Goal: Task Accomplishment & Management: Use online tool/utility

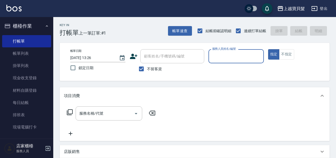
click at [230, 60] on input "服務人員姓名/編號" at bounding box center [236, 56] width 50 height 9
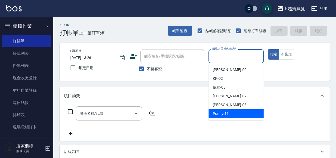
click at [234, 115] on div "Ponny -11" at bounding box center [235, 113] width 55 height 9
type input "Ponny-11"
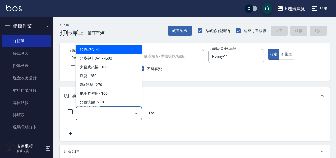
click at [86, 114] on input "服務名稱/代號" at bounding box center [105, 113] width 54 height 9
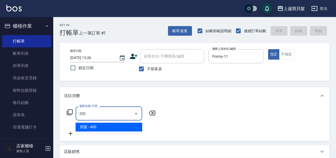
type input "."
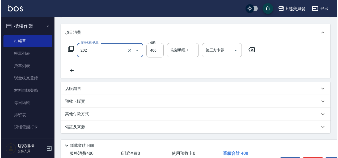
scroll to position [98, 0]
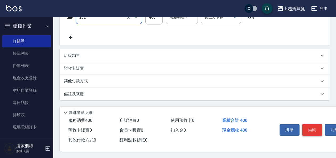
type input "剪髮(202)"
click at [305, 134] on button "結帳" at bounding box center [312, 129] width 20 height 11
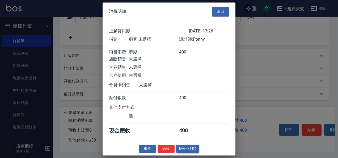
drag, startPoint x: 182, startPoint y: 148, endPoint x: 182, endPoint y: 152, distance: 4.3
click at [182, 152] on div "消費明細 返回 上越寶貝髮 [DATE] 13:26 指定 顧客: 未選擇 設計師: Ponny 項目消費 剪髮 400 店販銷售 未選擇 卡券銷售 未選擇 …" at bounding box center [169, 78] width 133 height 153
click at [182, 153] on button "結帳並列印" at bounding box center [187, 149] width 23 height 8
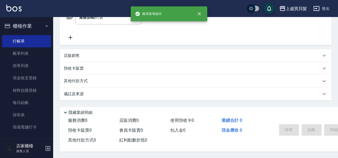
type input "[DATE] 14:44"
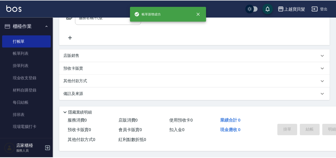
scroll to position [0, 0]
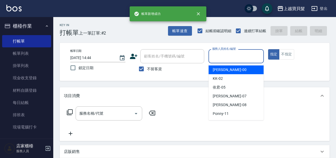
click at [224, 57] on input "服務人員姓名/編號" at bounding box center [236, 56] width 50 height 9
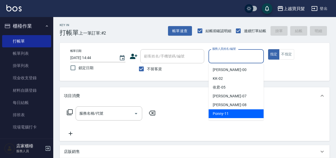
click at [227, 115] on span "Ponny -11" at bounding box center [221, 114] width 16 height 6
type input "Ponny-11"
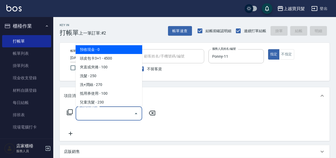
click at [93, 118] on input "服務名稱/代號" at bounding box center [105, 113] width 54 height 9
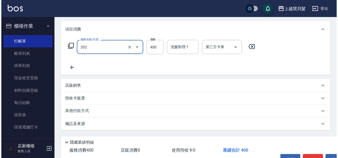
scroll to position [98, 0]
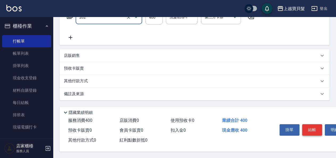
type input "剪髮(202)"
click at [310, 129] on button "結帳" at bounding box center [312, 129] width 20 height 11
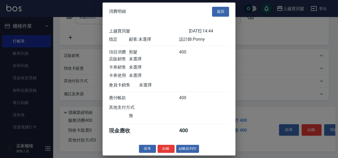
scroll to position [1, 0]
click at [188, 153] on button "結帳並列印" at bounding box center [187, 149] width 23 height 8
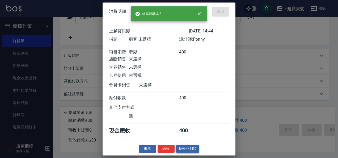
type input "[DATE] 14:45"
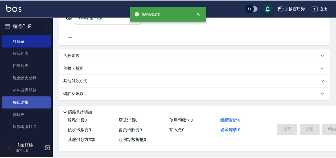
scroll to position [0, 0]
